Goal: Transaction & Acquisition: Purchase product/service

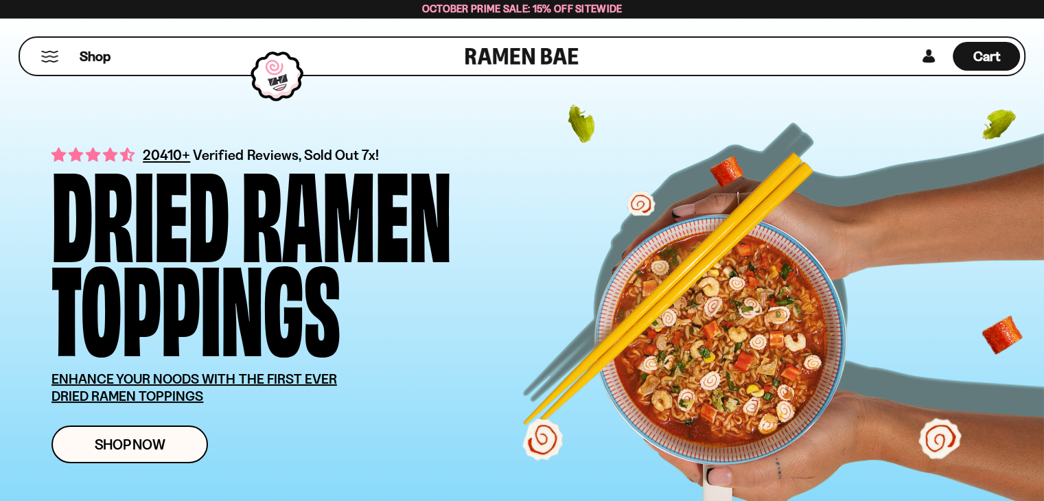
scroll to position [69, 0]
click at [931, 62] on link at bounding box center [928, 56] width 21 height 29
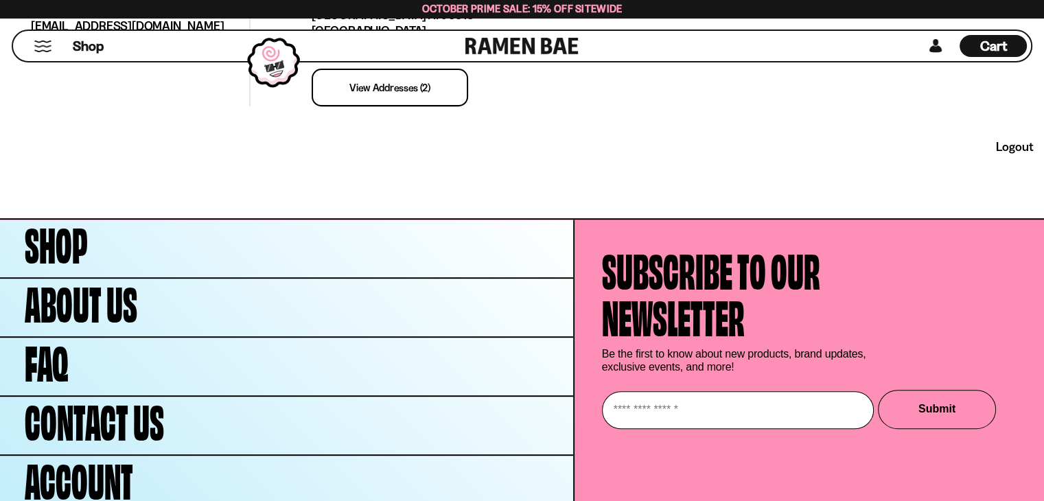
scroll to position [549, 0]
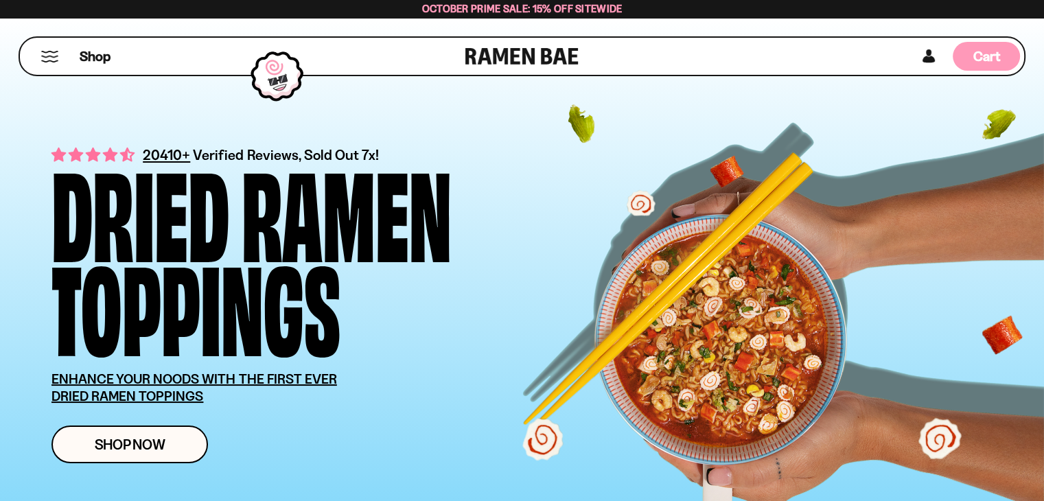
click at [986, 65] on div "Cart D0381C2F-513E-4F90-8A41-6F0A75DCBAAA" at bounding box center [986, 56] width 27 height 19
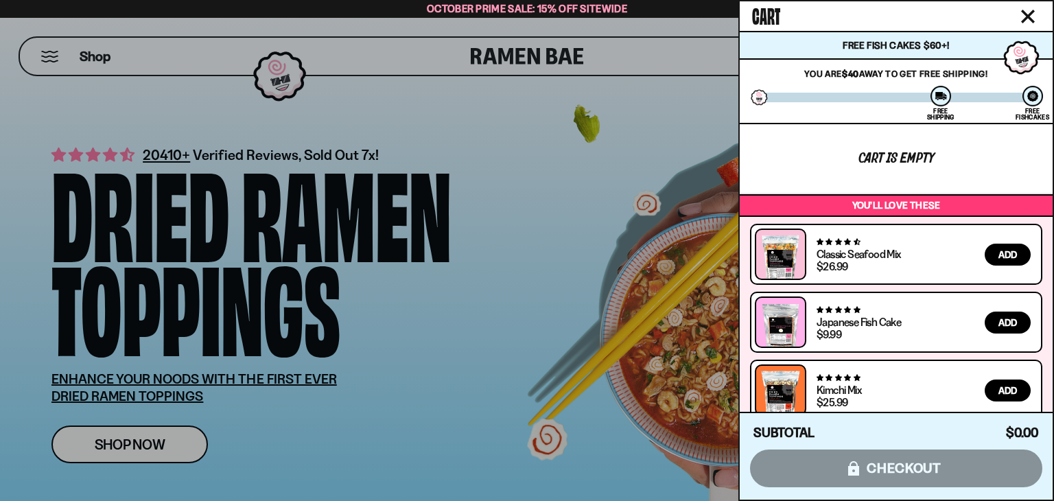
click at [1010, 254] on span "Add" at bounding box center [1008, 255] width 19 height 10
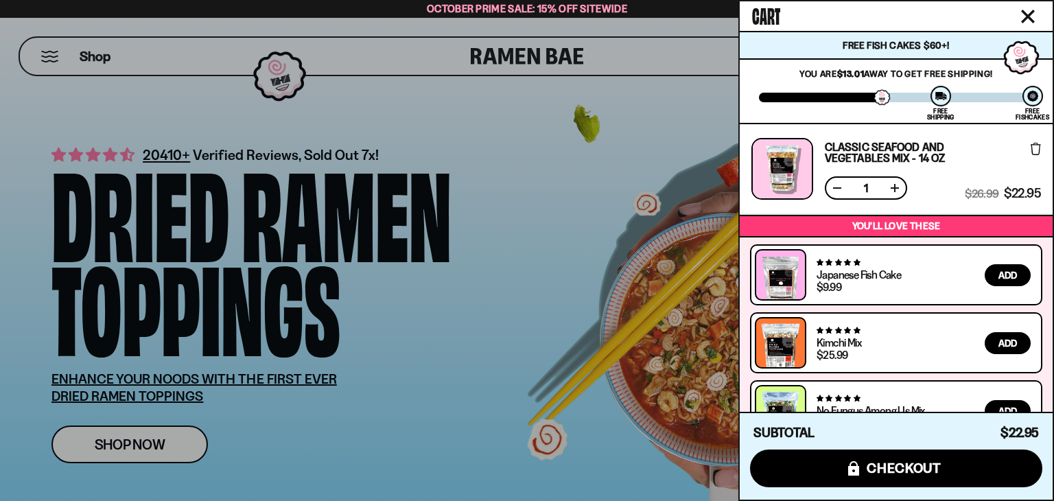
click at [514, 122] on div at bounding box center [527, 250] width 1054 height 501
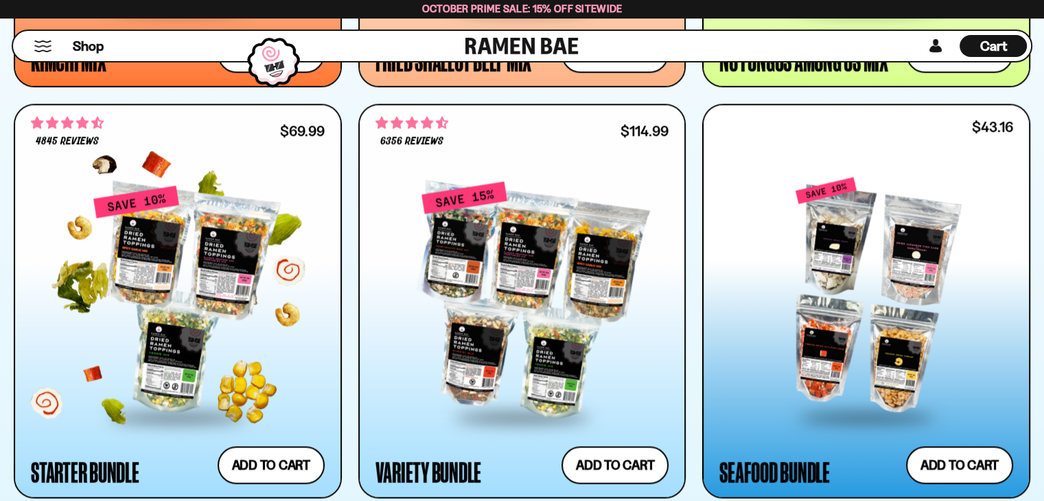
scroll to position [1647, 0]
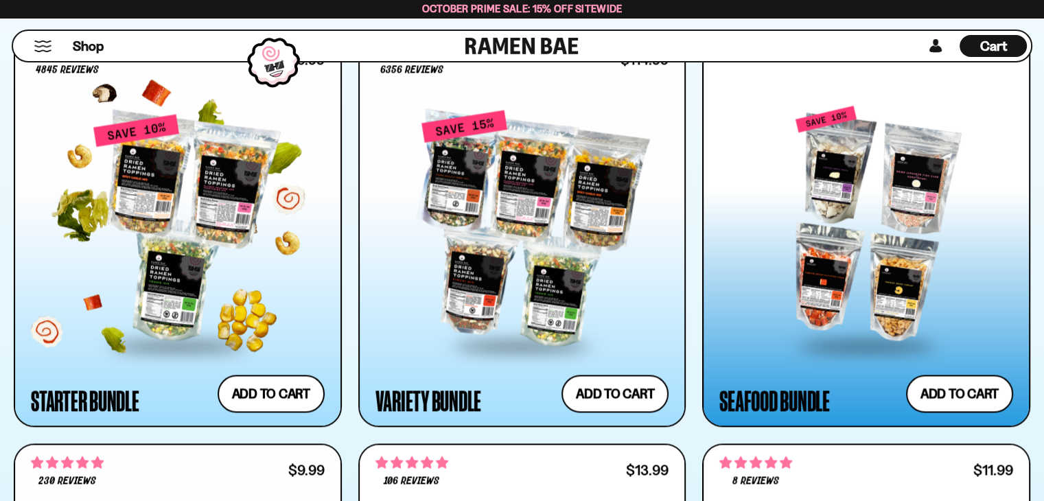
click at [224, 198] on div at bounding box center [178, 228] width 294 height 231
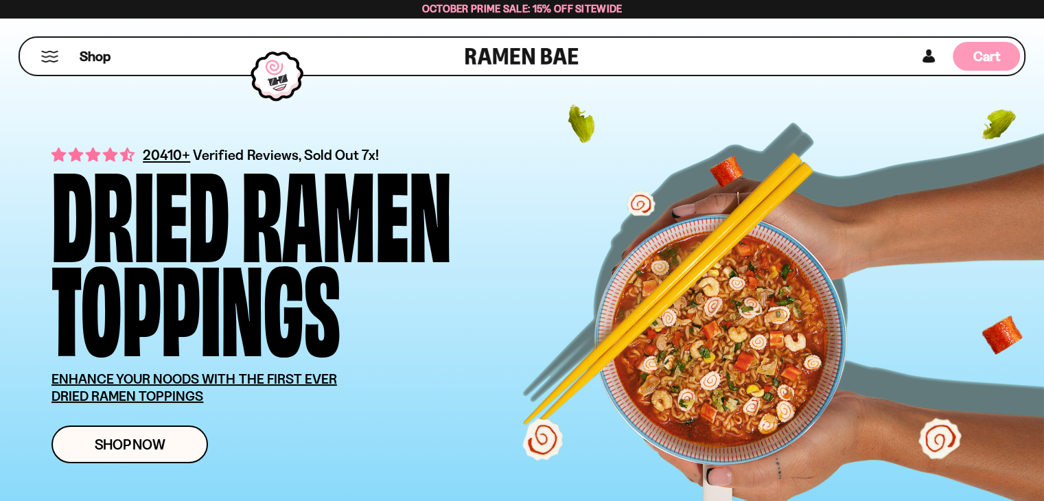
click at [992, 61] on span "Cart" at bounding box center [986, 56] width 27 height 16
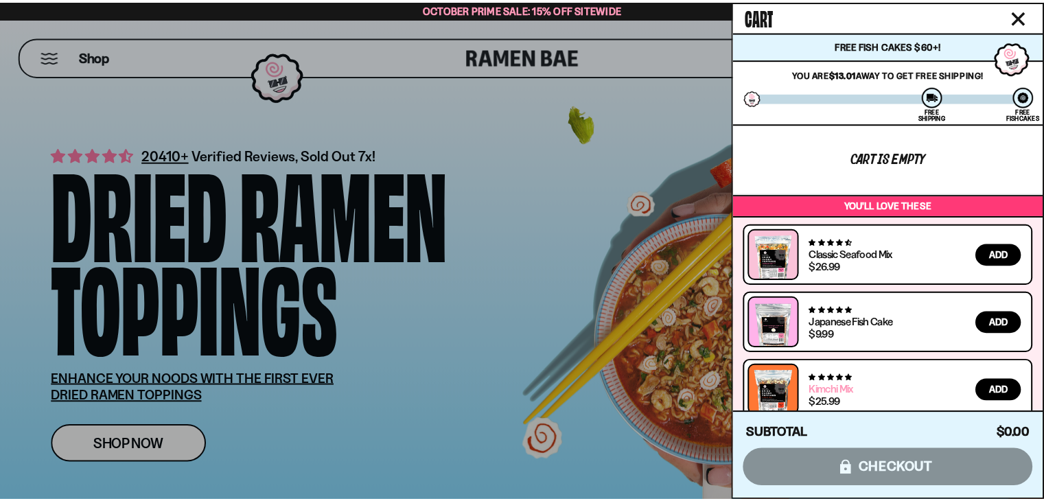
scroll to position [15, 0]
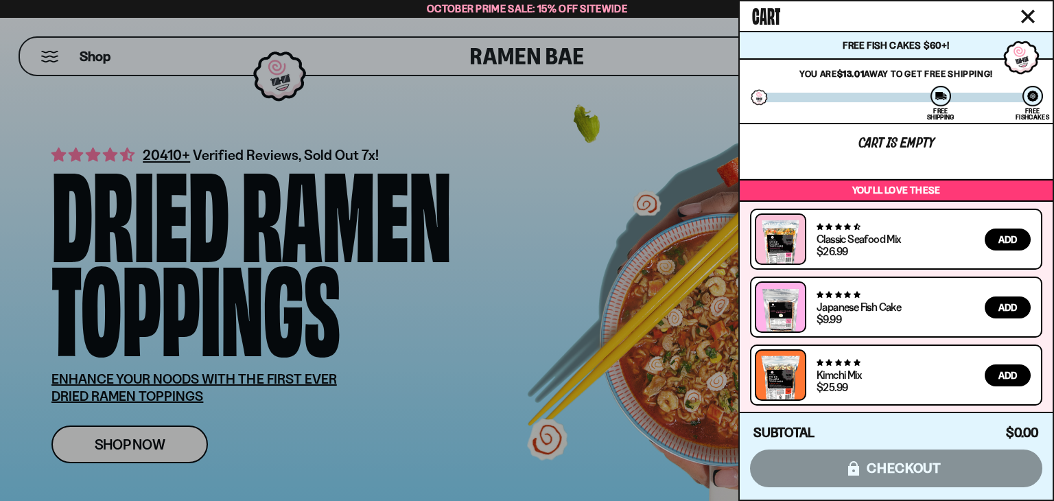
click at [660, 61] on div at bounding box center [527, 250] width 1054 height 501
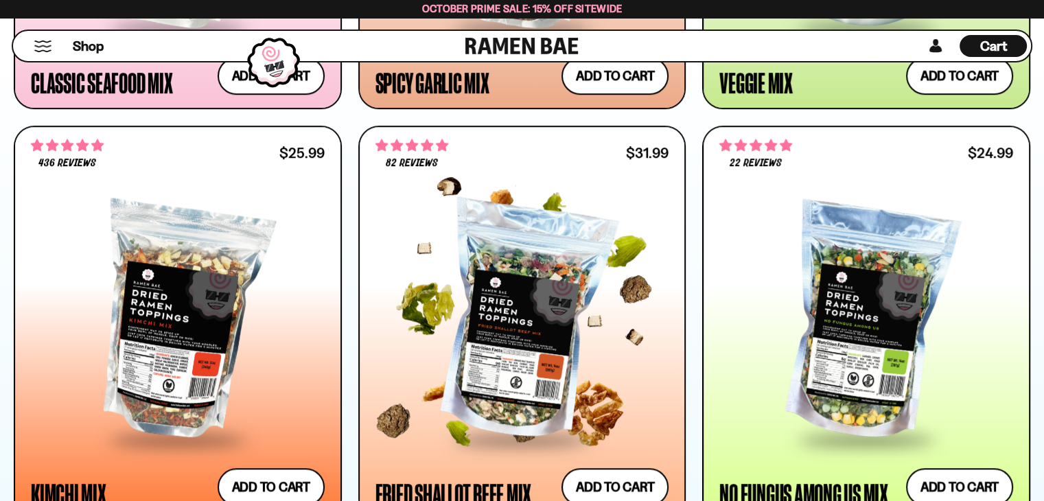
scroll to position [1167, 0]
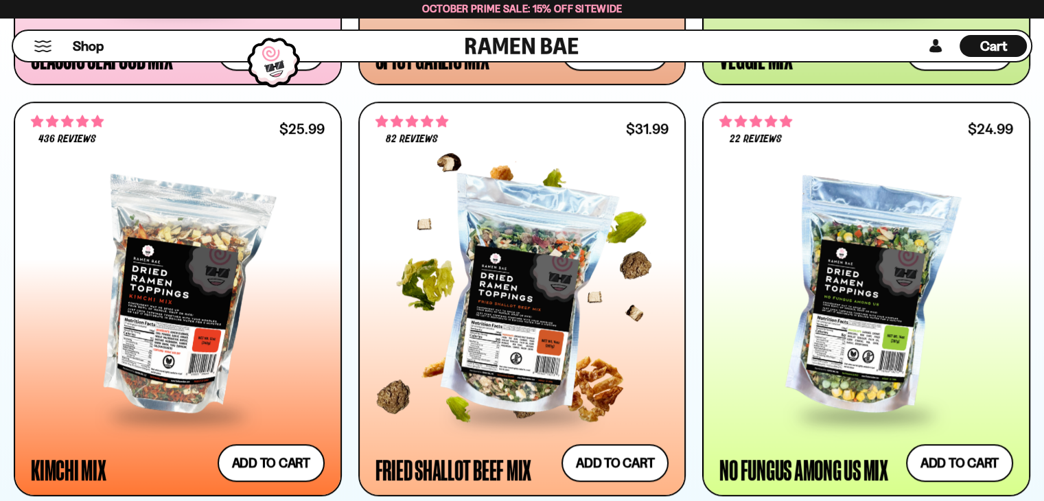
click at [500, 368] on div at bounding box center [522, 298] width 294 height 231
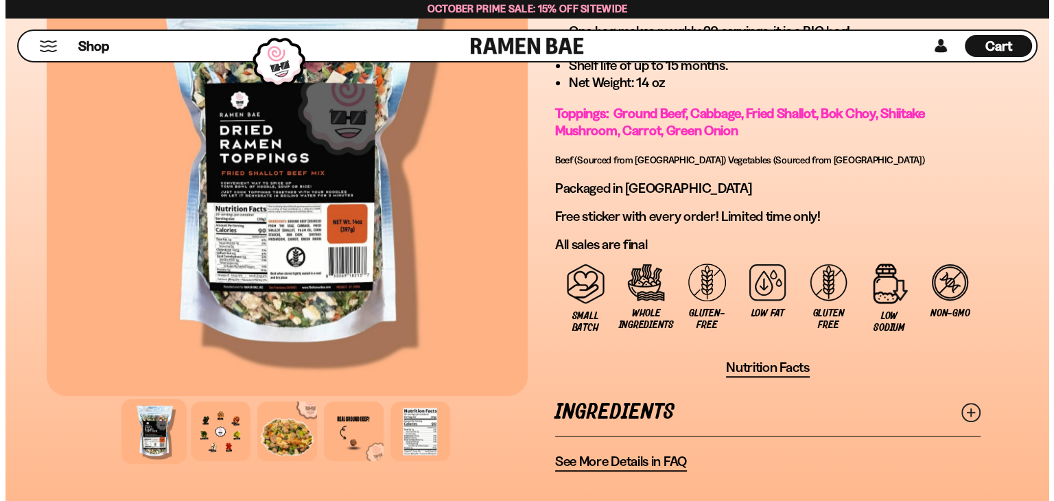
scroll to position [1098, 0]
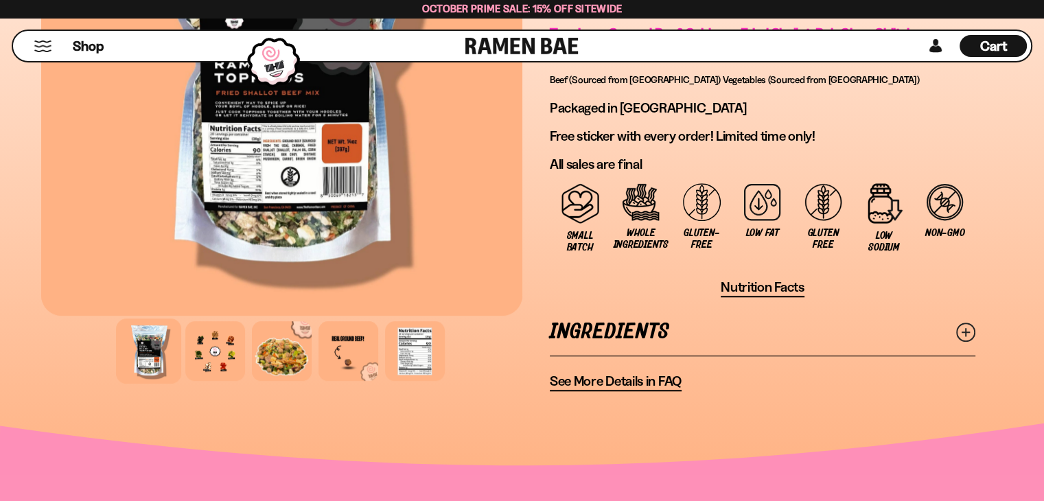
click at [984, 48] on span "Cart" at bounding box center [993, 46] width 27 height 16
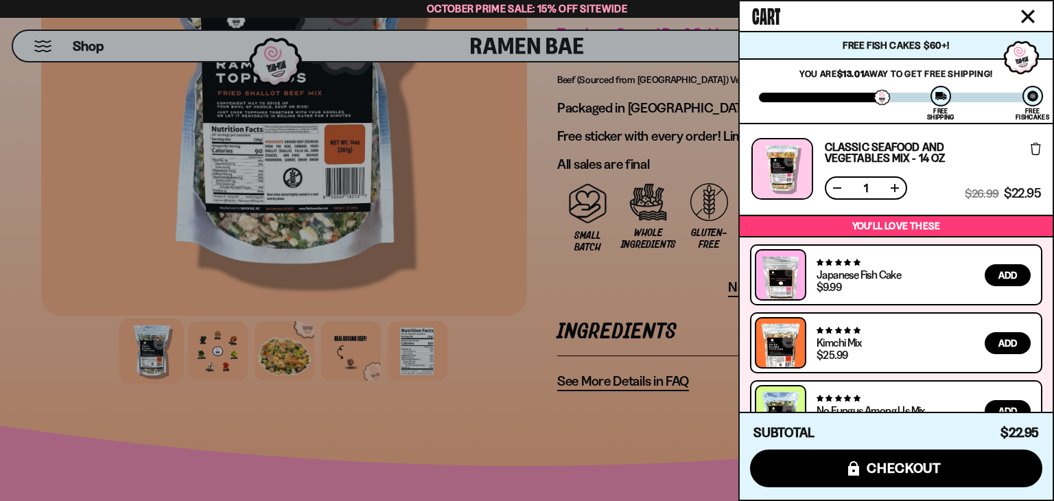
scroll to position [36, 0]
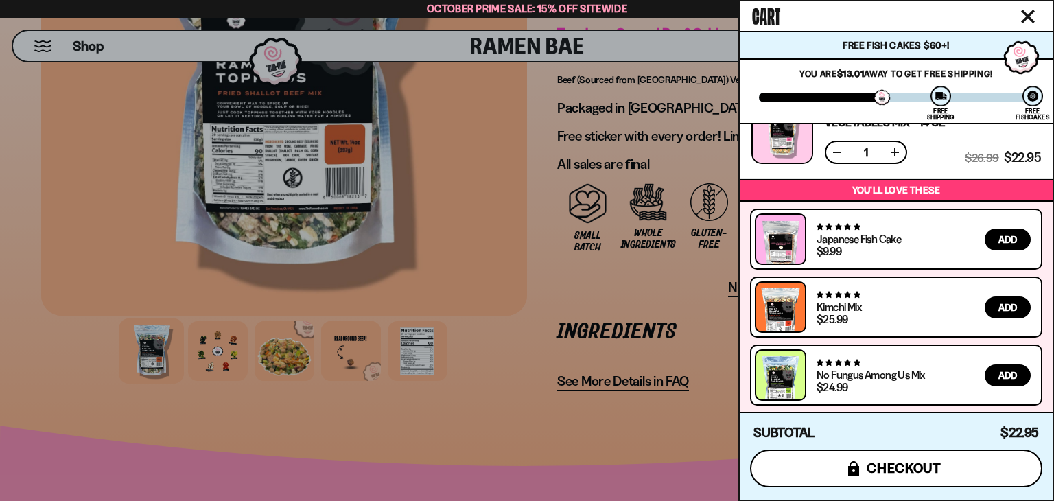
click at [927, 467] on span "checkout" at bounding box center [904, 468] width 75 height 15
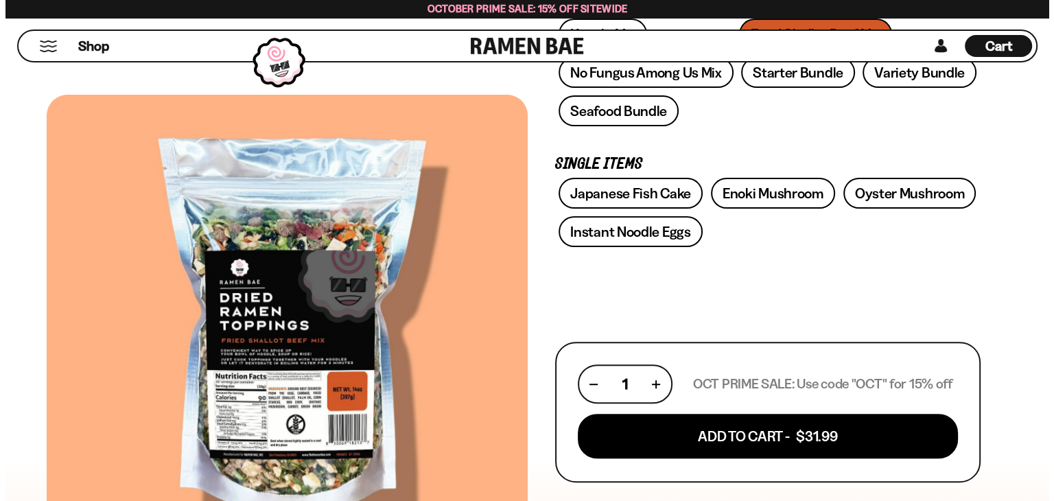
scroll to position [412, 0]
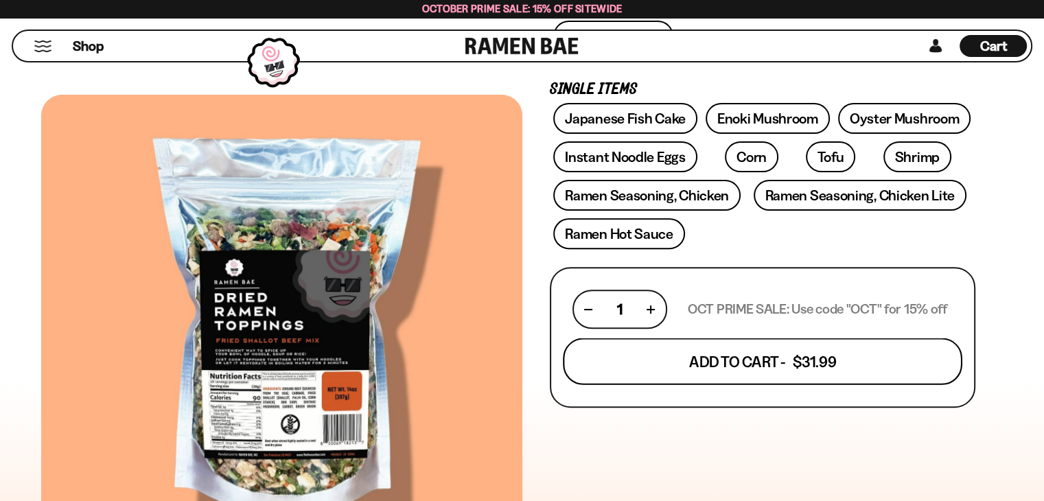
click at [788, 369] on button "Add To Cart - $31.99" at bounding box center [762, 361] width 399 height 47
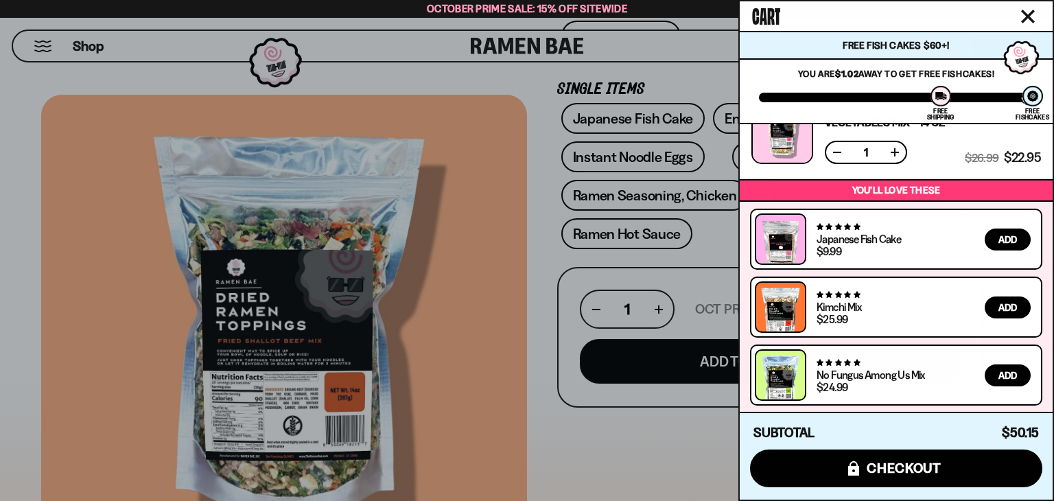
scroll to position [56, 0]
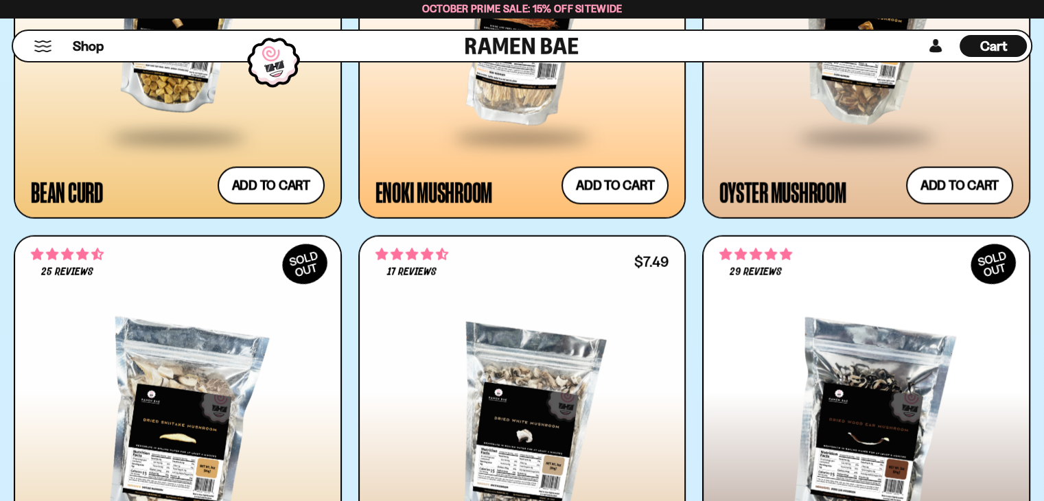
scroll to position [3294, 0]
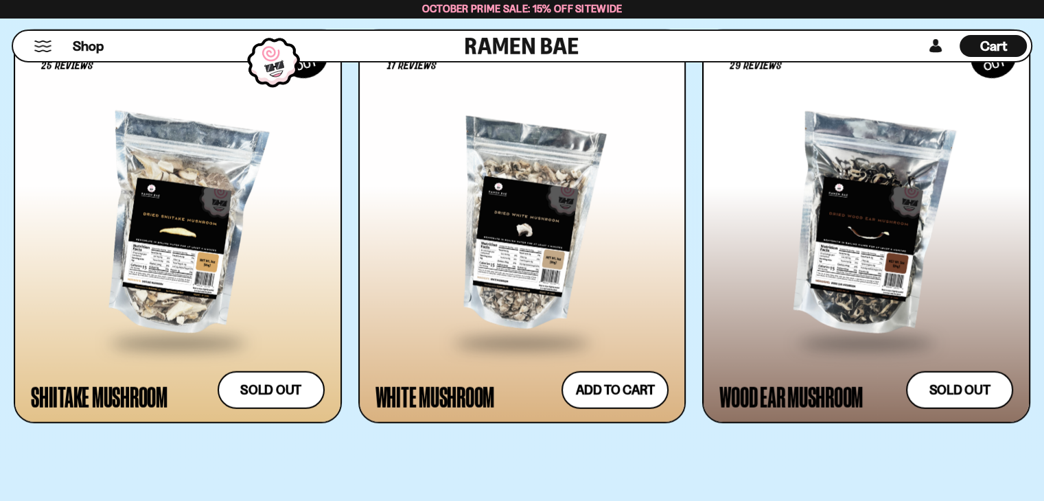
drag, startPoint x: 609, startPoint y: 231, endPoint x: 604, endPoint y: 242, distance: 12.6
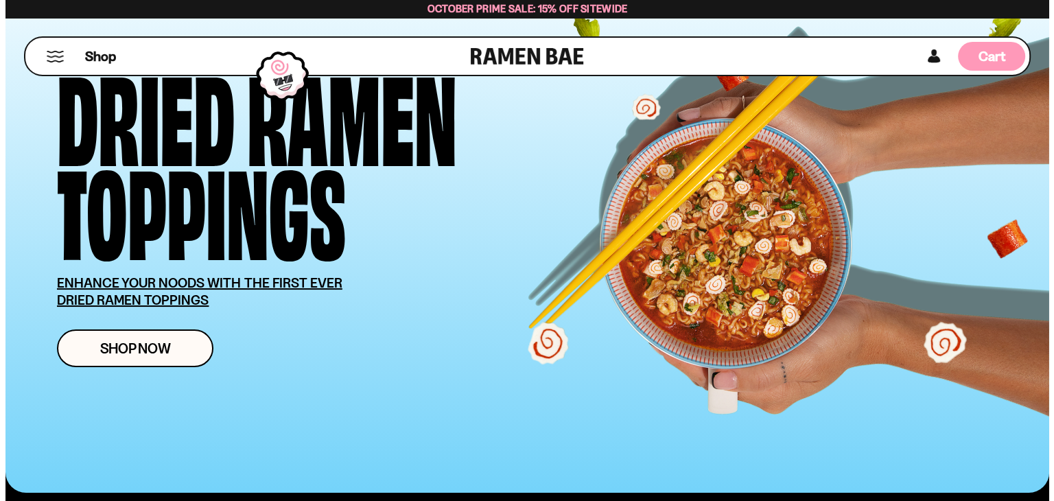
scroll to position [0, 0]
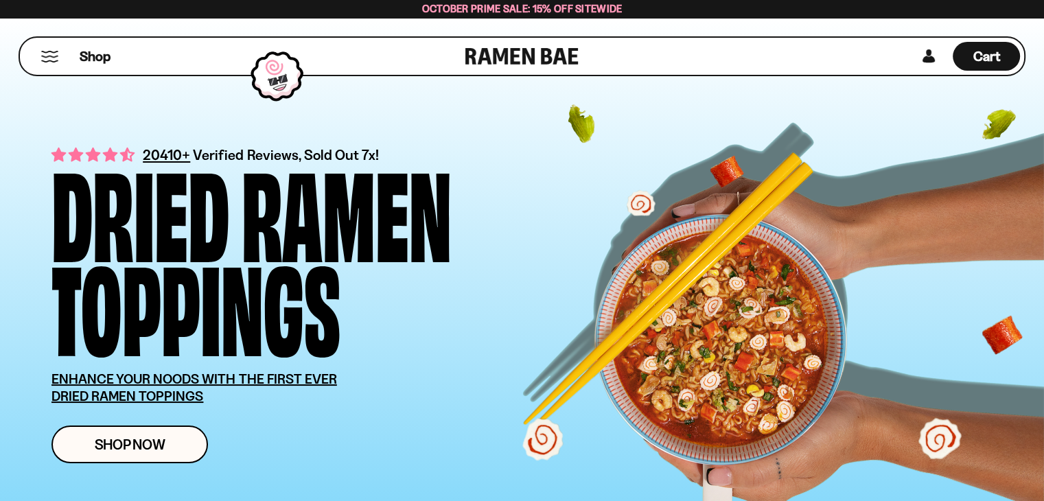
click at [44, 48] on div "Shop" at bounding box center [244, 56] width 441 height 37
click at [1001, 54] on div "Cart D0381C2F-513E-4F90-8A41-6F0A75DCBAAA" at bounding box center [986, 56] width 67 height 29
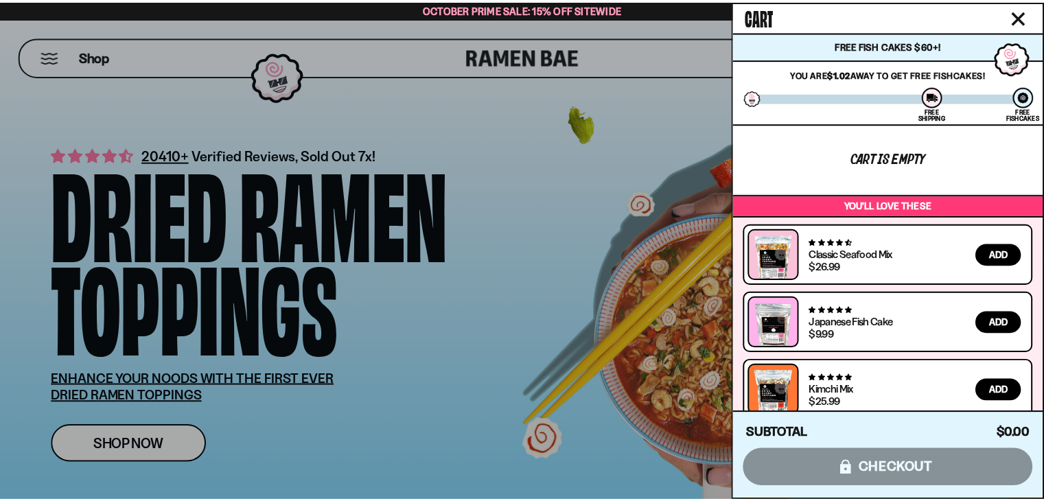
scroll to position [15, 0]
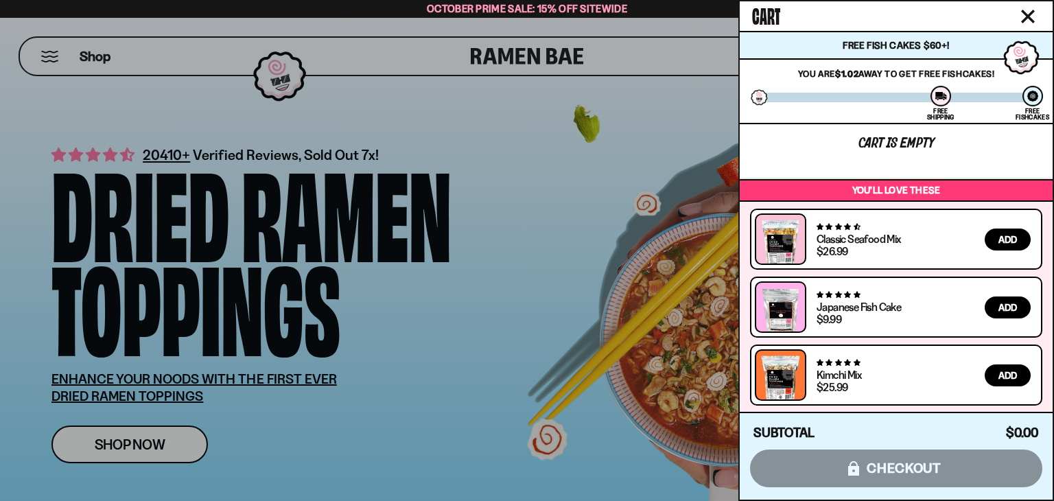
click at [706, 38] on div at bounding box center [527, 250] width 1054 height 501
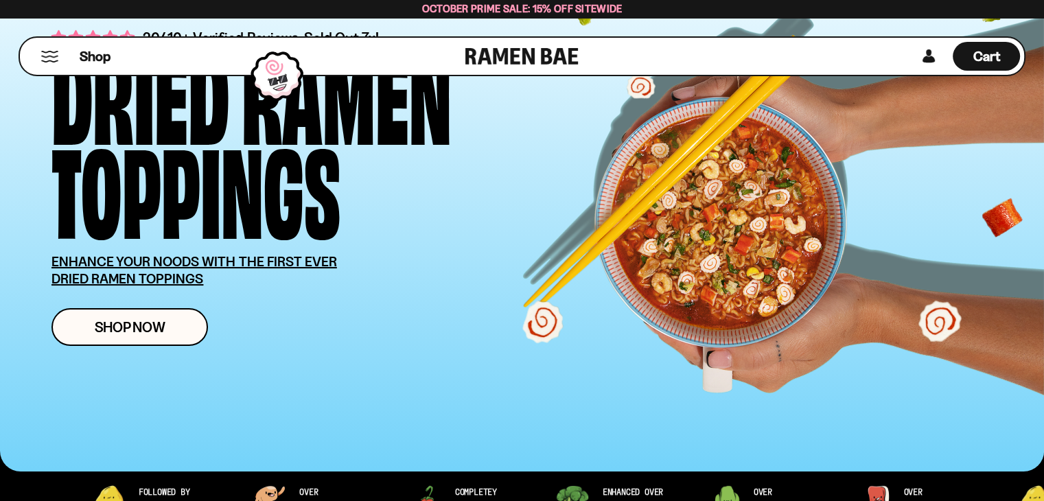
scroll to position [0, 0]
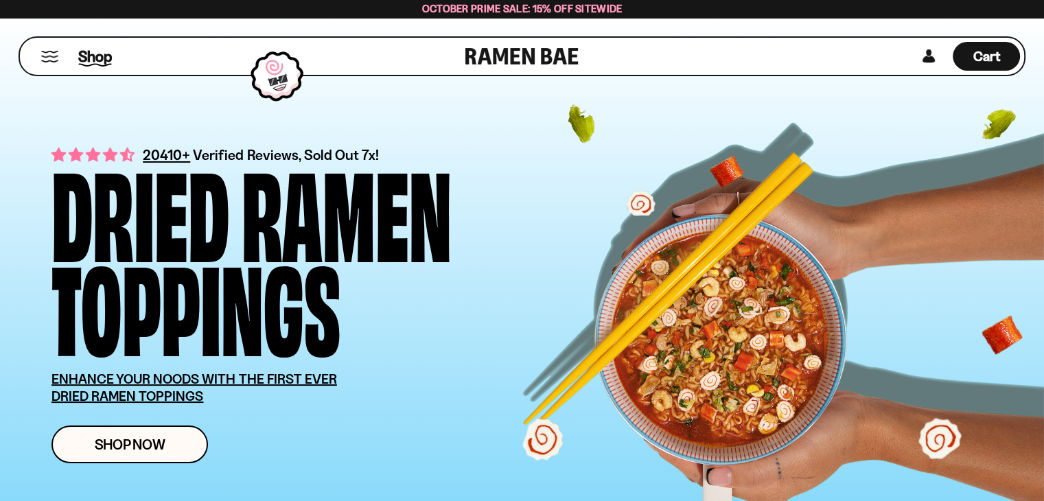
click at [86, 57] on span "Shop" at bounding box center [95, 56] width 34 height 21
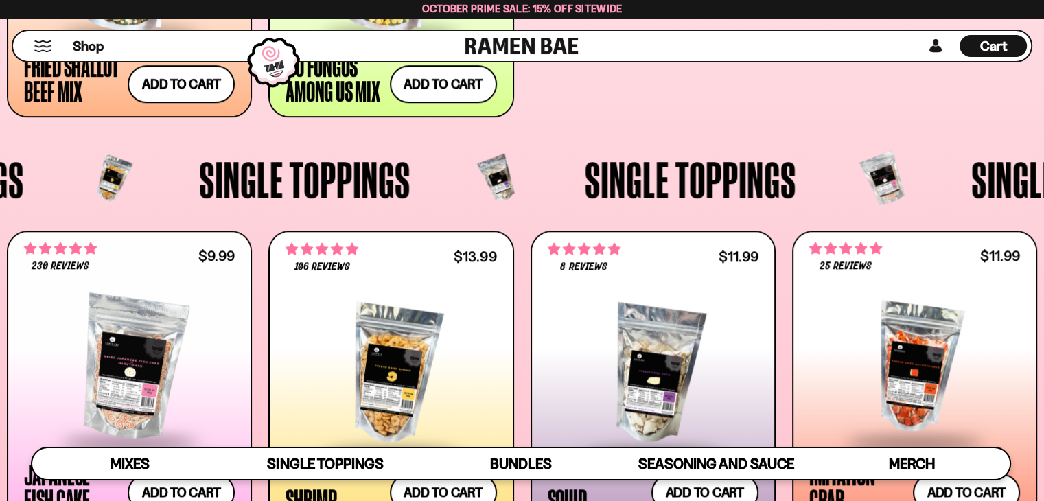
scroll to position [1098, 0]
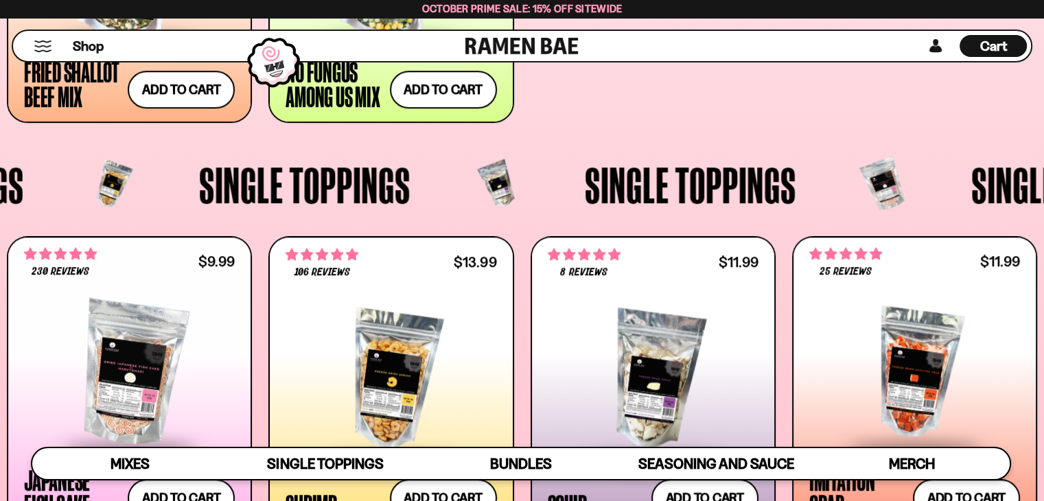
click at [716, 204] on span "Single Toppings" at bounding box center [690, 184] width 211 height 51
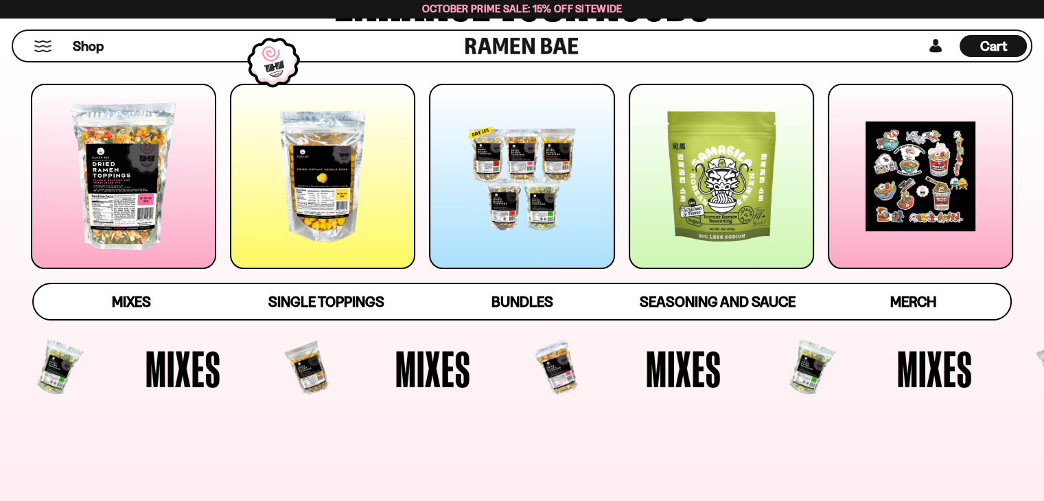
scroll to position [206, 0]
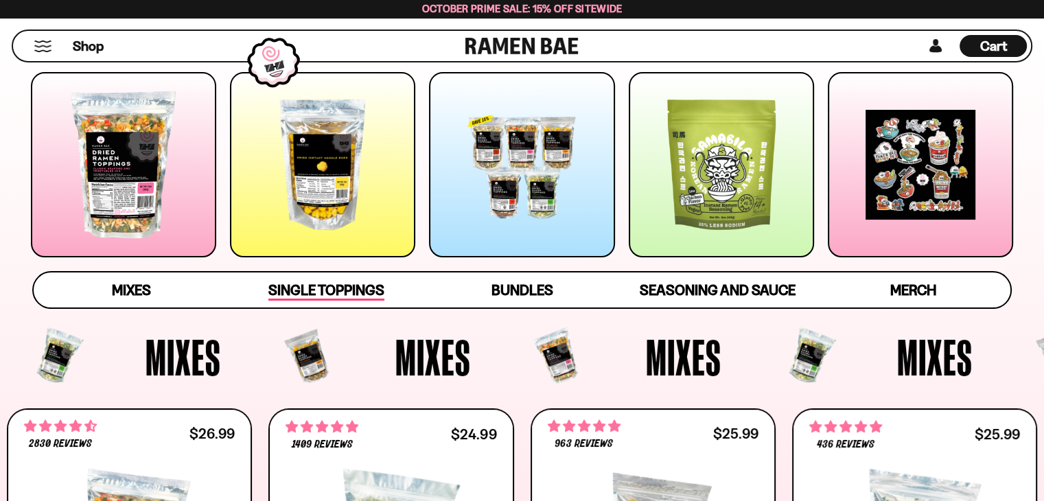
click at [314, 277] on link "Single Toppings" at bounding box center [327, 289] width 196 height 35
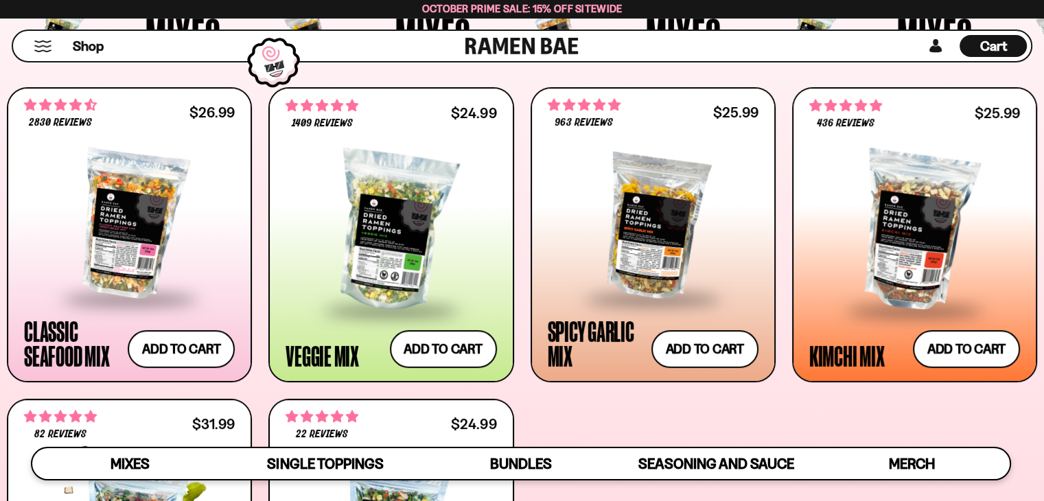
scroll to position [497, 0]
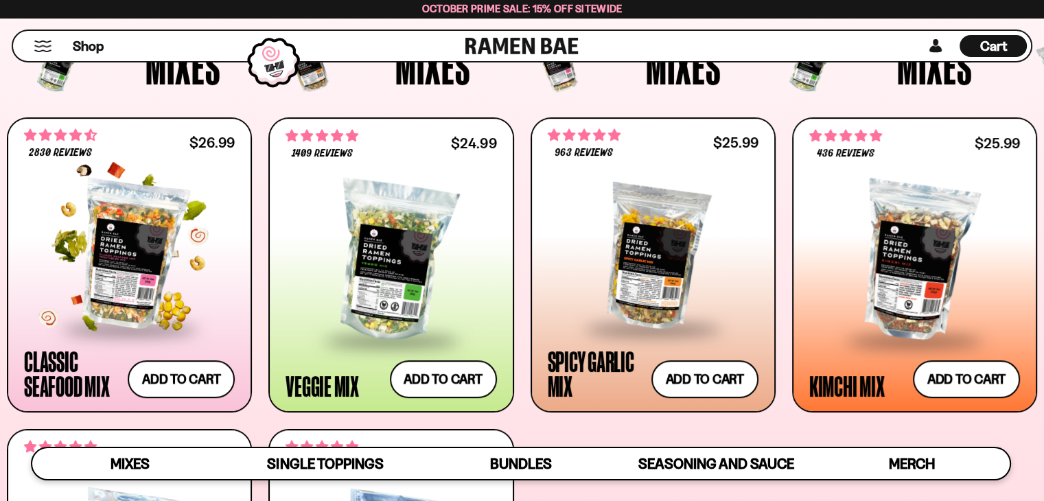
click at [141, 275] on div at bounding box center [129, 255] width 211 height 146
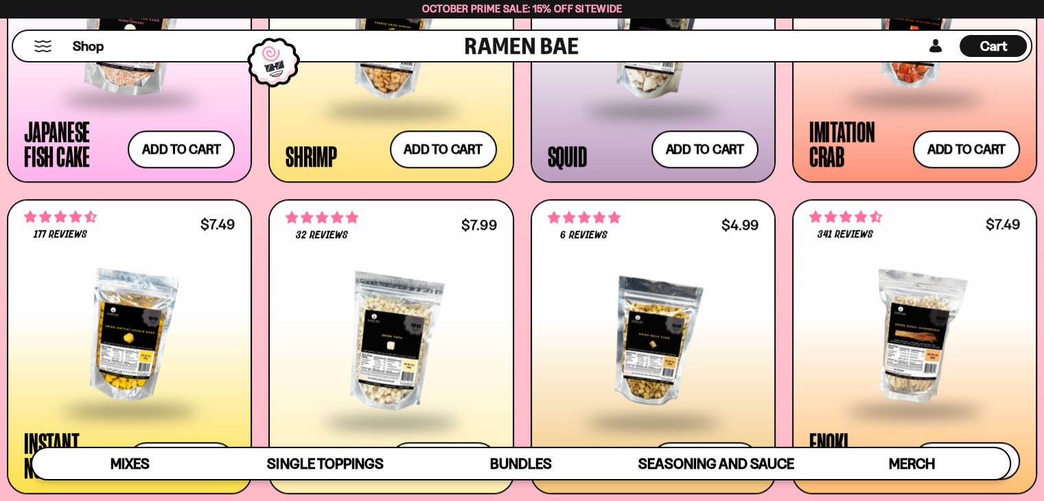
scroll to position [1595, 0]
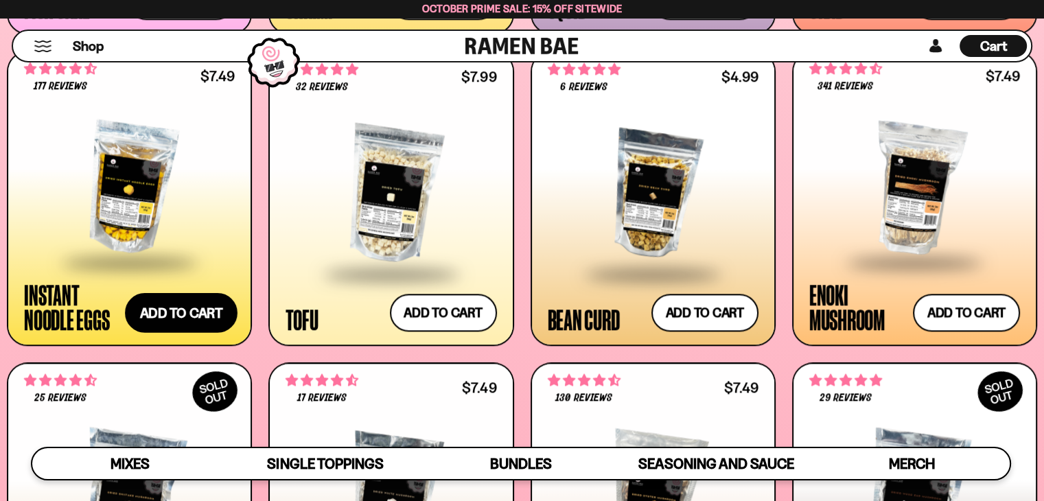
click at [178, 316] on button "Add to cart Add ― Regular price $7.49 Regular price Sale price $7.49 Unit price…" at bounding box center [181, 313] width 113 height 40
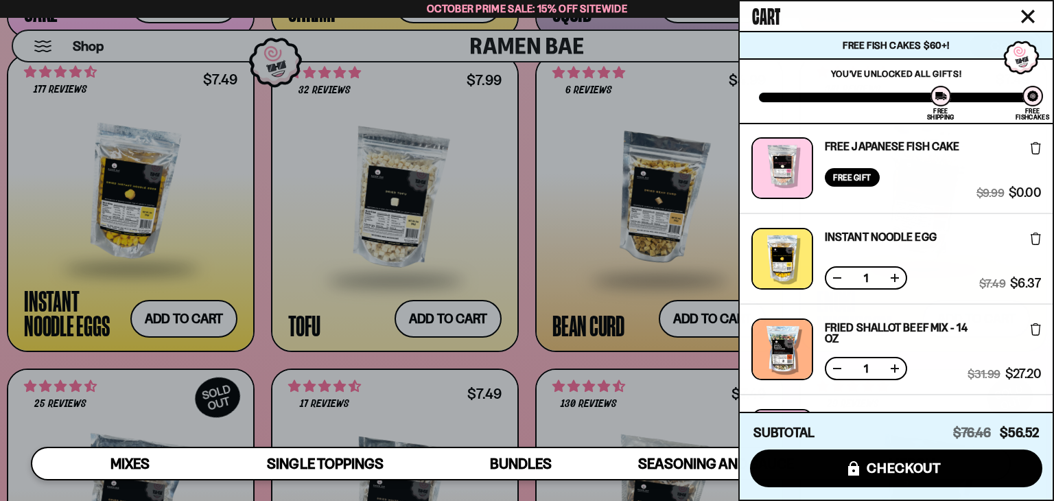
scroll to position [0, 0]
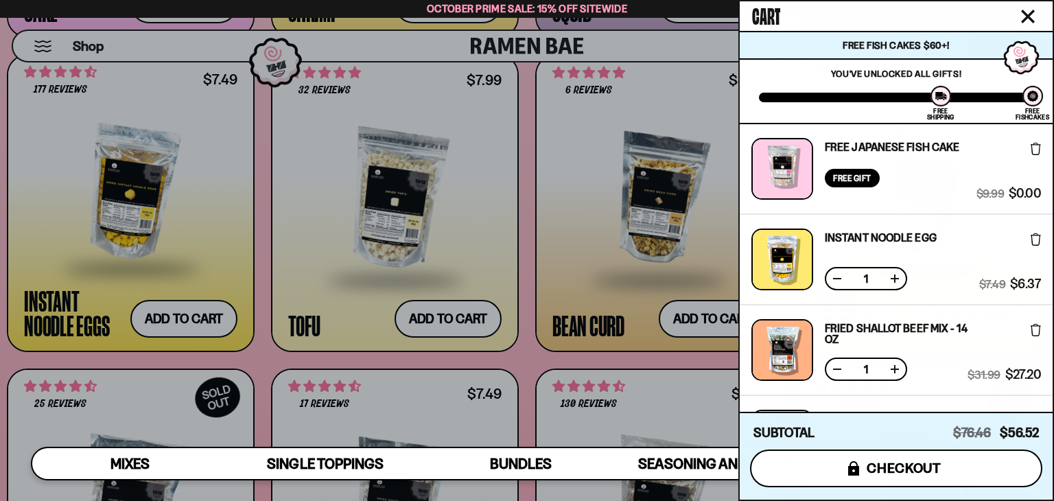
click at [890, 474] on span "checkout" at bounding box center [904, 468] width 75 height 15
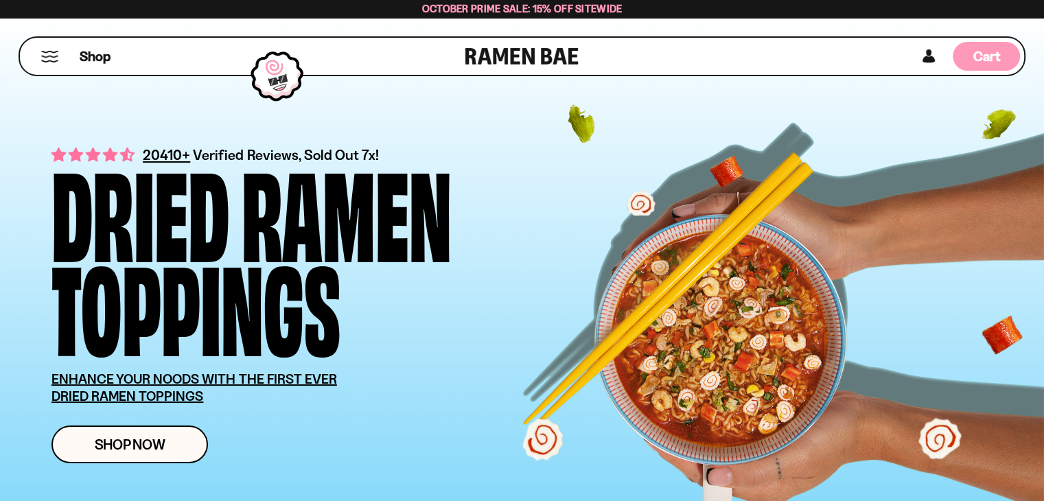
click at [971, 64] on div "Cart D0381C2F-513E-4F90-8A41-6F0A75DCBAAA" at bounding box center [986, 56] width 67 height 29
click at [922, 58] on link at bounding box center [928, 56] width 21 height 29
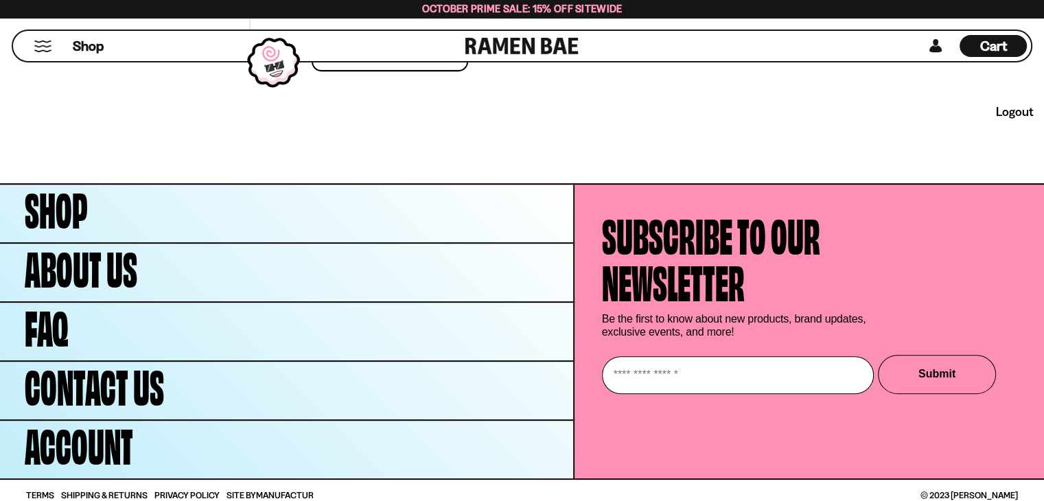
scroll to position [588, 0]
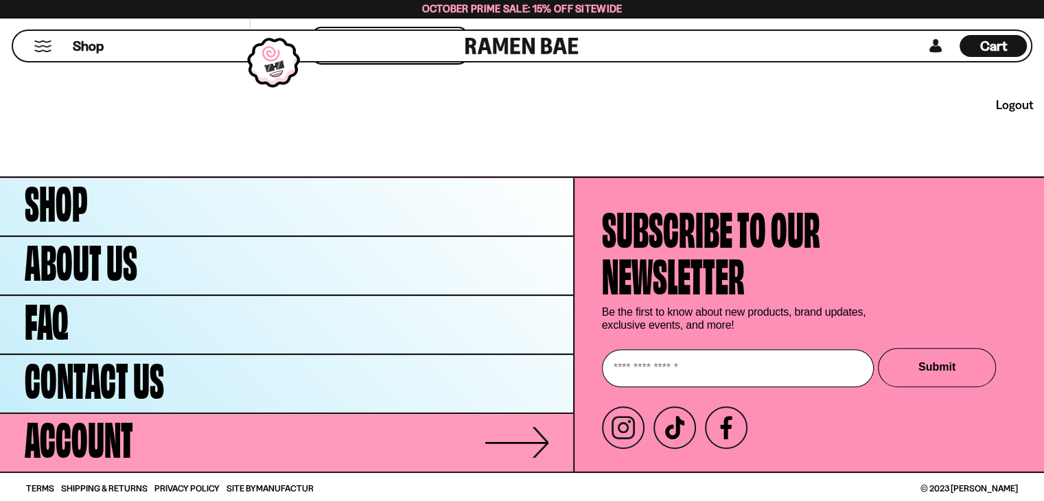
click at [539, 436] on link "Account" at bounding box center [286, 443] width 573 height 58
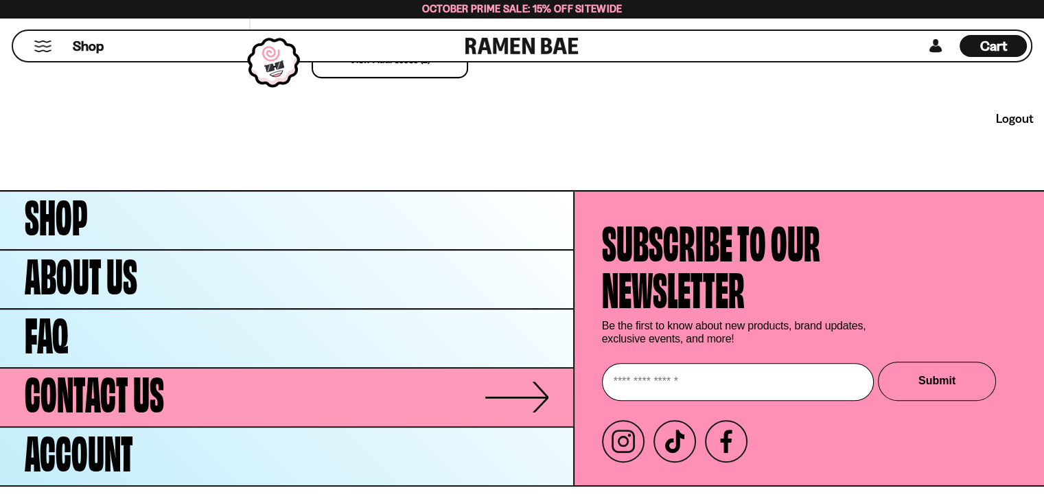
scroll to position [588, 0]
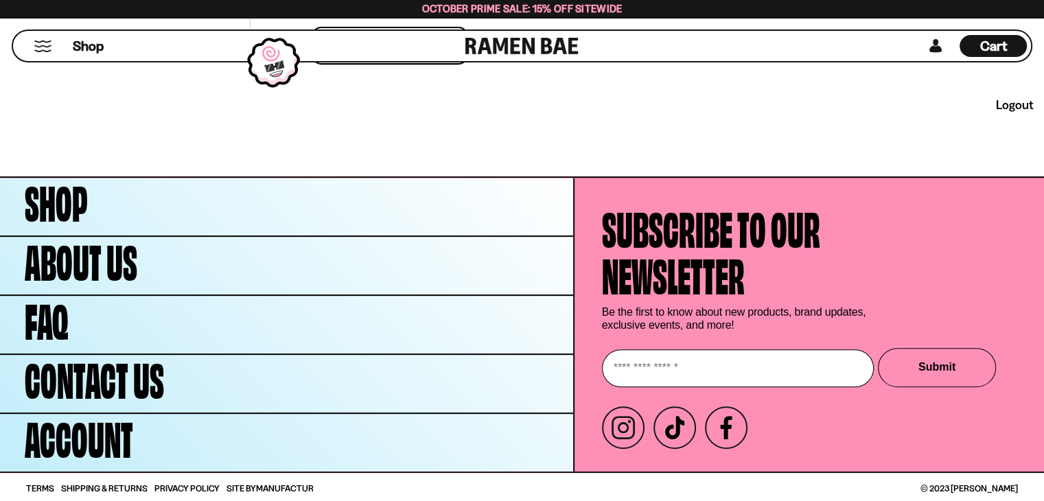
click at [1014, 102] on link "logout" at bounding box center [1015, 104] width 38 height 15
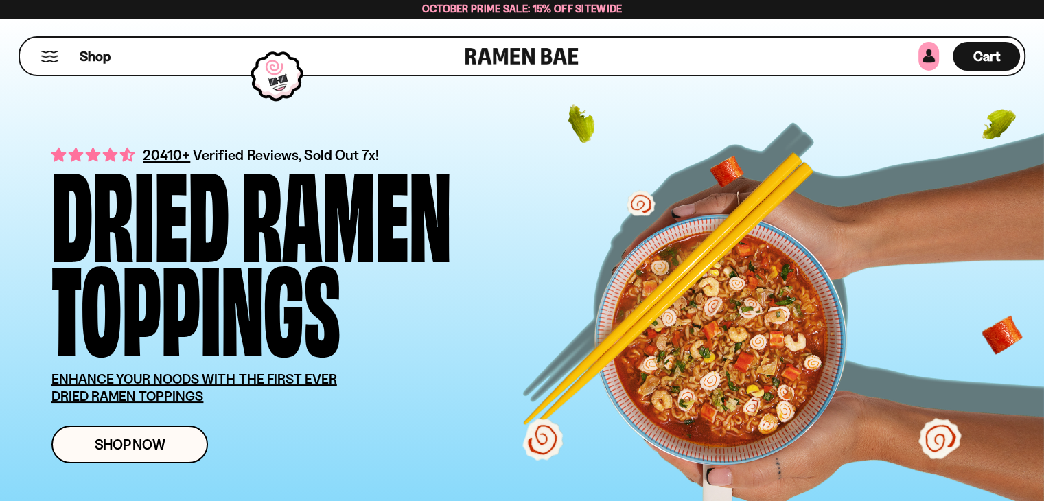
click at [931, 51] on link at bounding box center [928, 56] width 21 height 29
